Goal: Navigation & Orientation: Find specific page/section

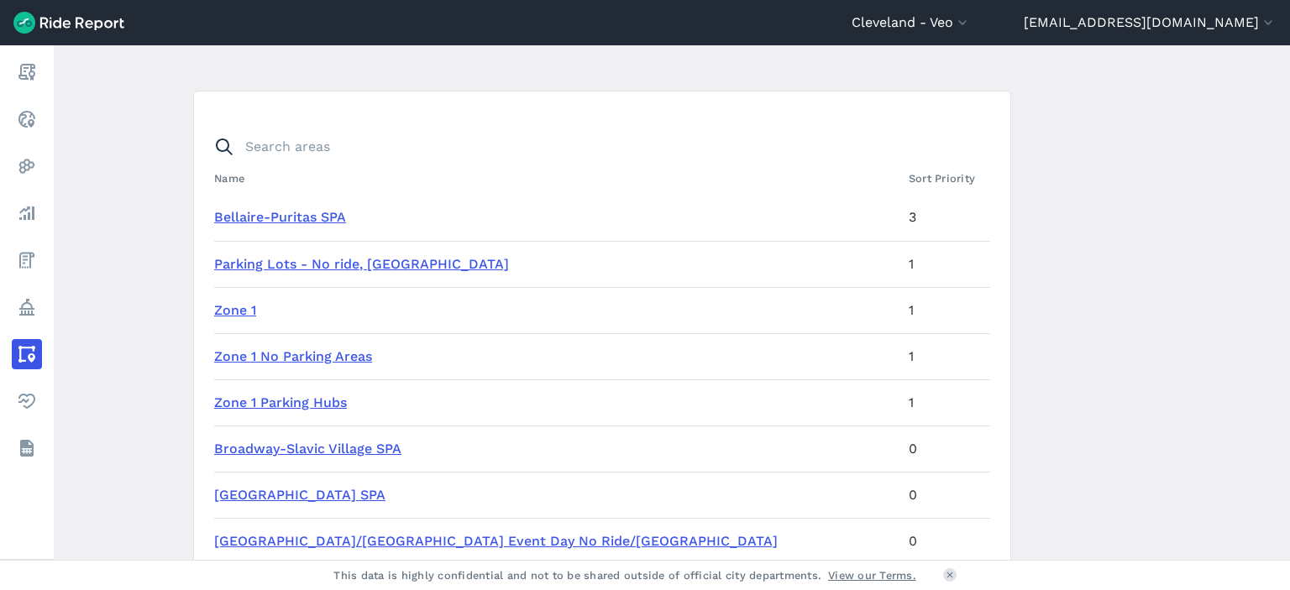
scroll to position [84, 0]
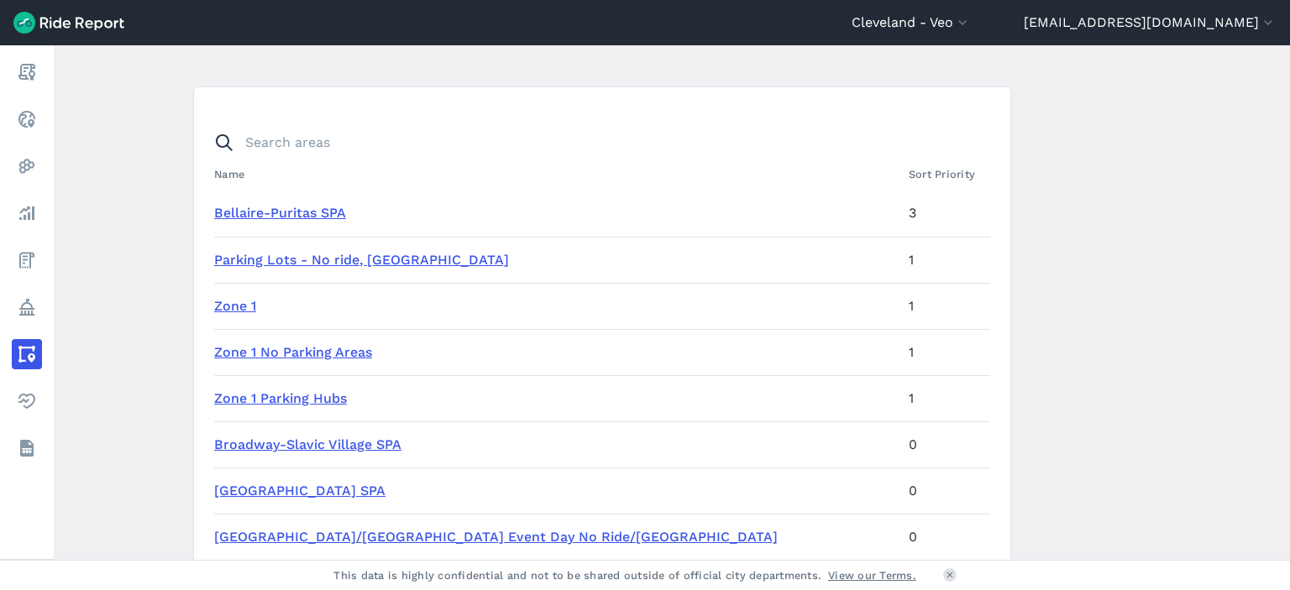
click at [311, 212] on link "Bellaire-Puritas SPA" at bounding box center [280, 213] width 132 height 16
click at [319, 261] on link "Parking Lots - No ride, No Park" at bounding box center [361, 260] width 295 height 16
click at [237, 311] on link "Zone 1" at bounding box center [235, 306] width 42 height 16
click at [249, 349] on link "Zone 1 No Parking Areas" at bounding box center [293, 352] width 158 height 16
click at [256, 399] on link "Zone 1 Parking Hubs" at bounding box center [280, 398] width 133 height 16
